Goal: Find contact information: Find contact information

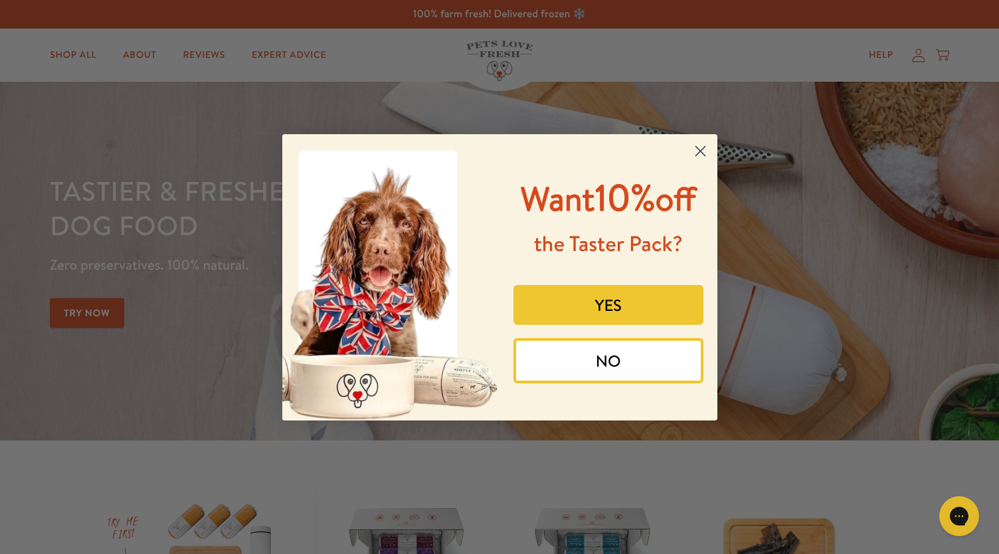
click at [699, 152] on icon "Close dialog" at bounding box center [699, 150] width 9 height 9
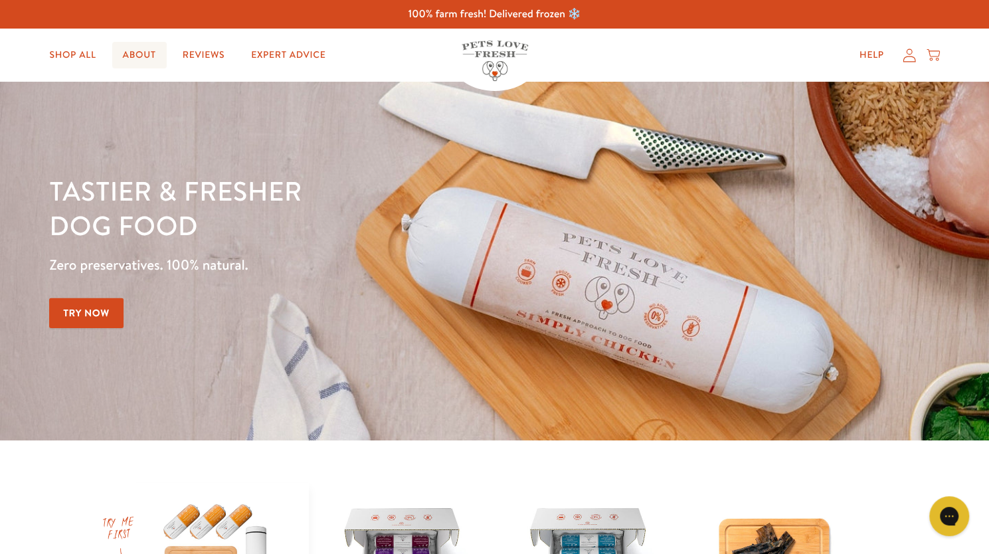
click at [133, 48] on link "About" at bounding box center [139, 55] width 54 height 27
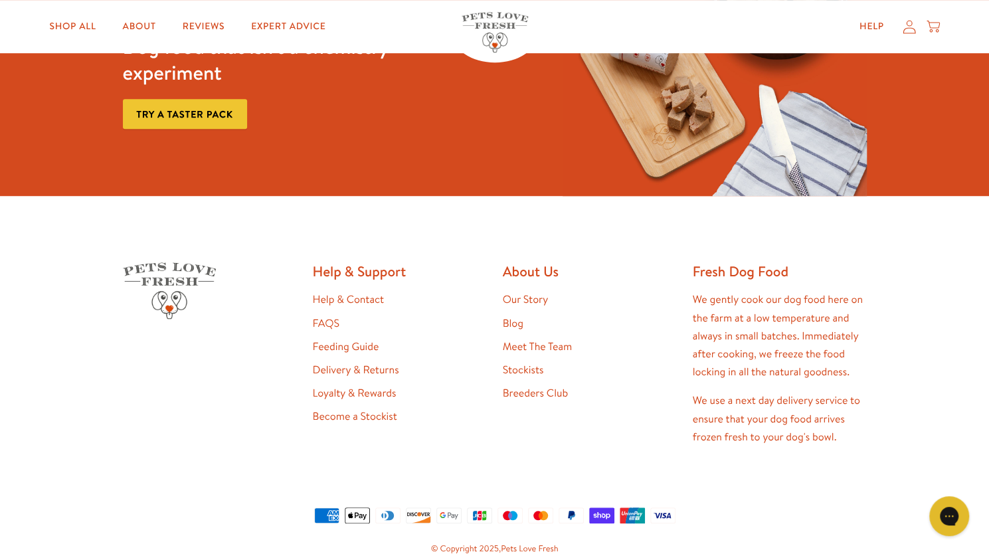
scroll to position [3422, 0]
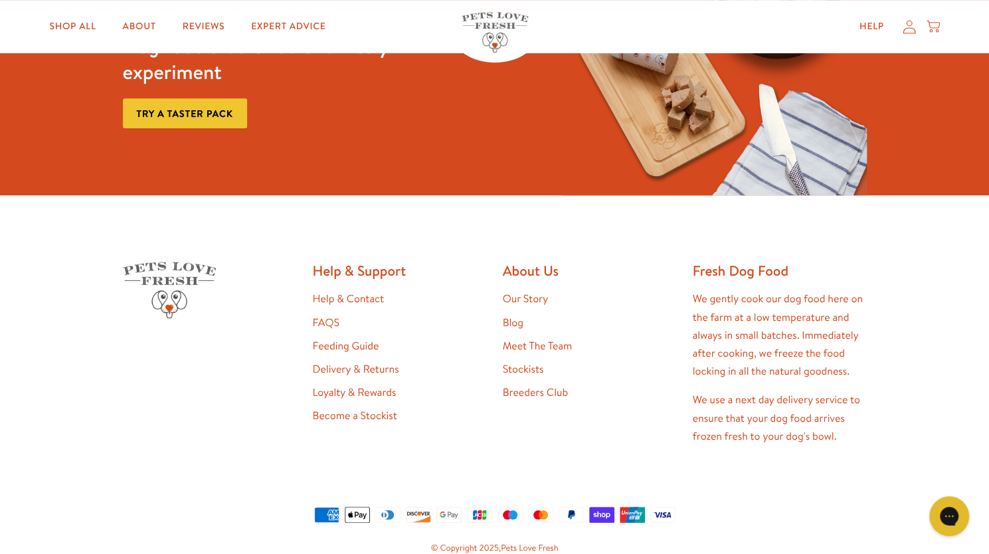
click at [343, 300] on link "Help & Contact" at bounding box center [348, 299] width 71 height 15
